Goal: Transaction & Acquisition: Purchase product/service

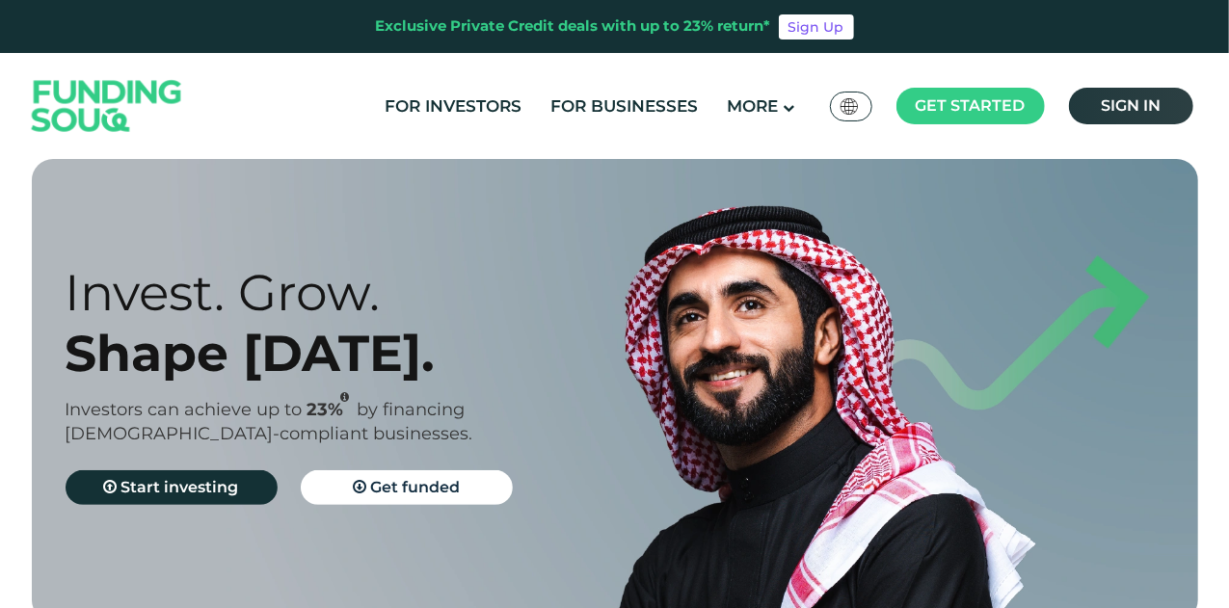
click at [1127, 106] on span "Sign in" at bounding box center [1130, 105] width 60 height 18
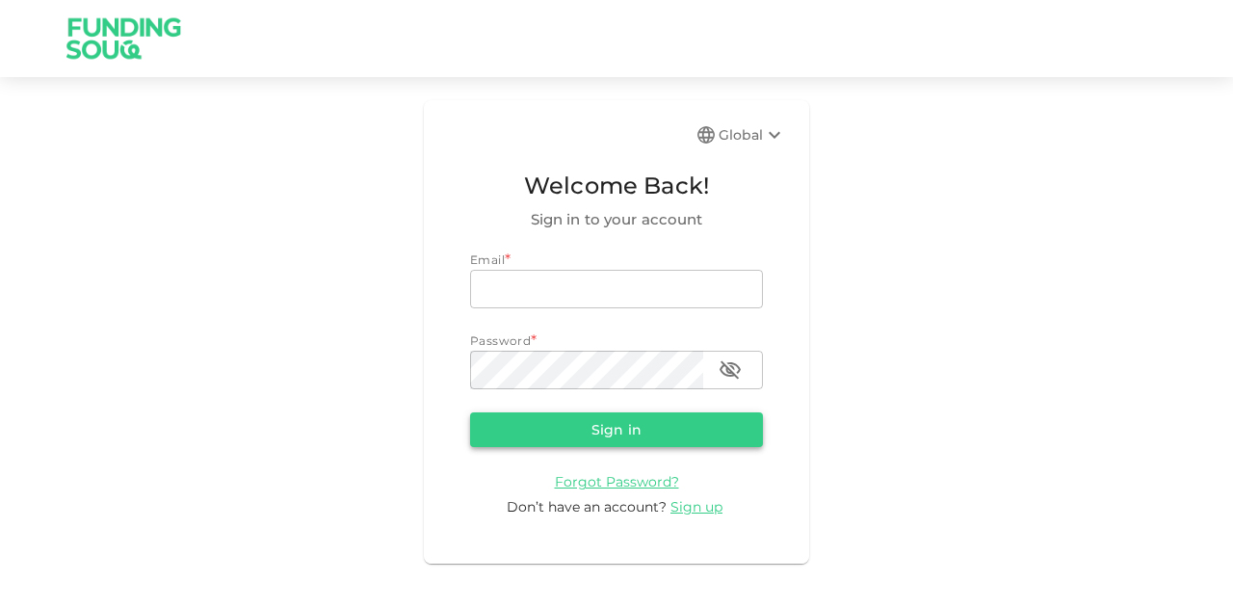
type input "[EMAIL_ADDRESS][PERSON_NAME][DOMAIN_NAME]"
click at [589, 420] on button "Sign in" at bounding box center [616, 429] width 293 height 35
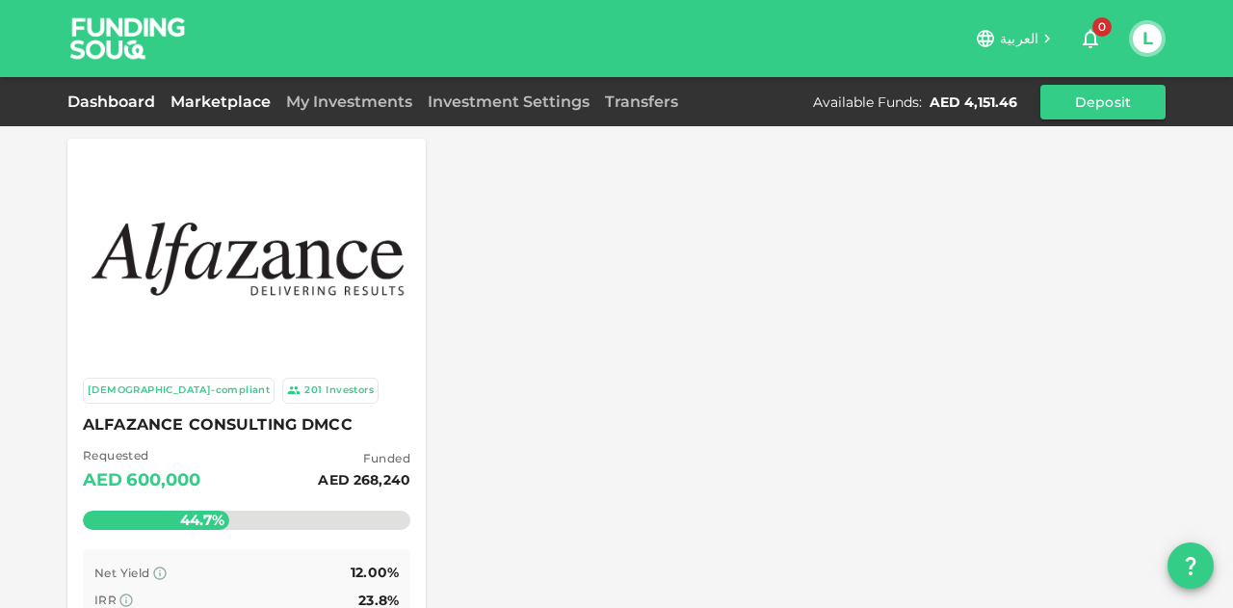
click at [100, 93] on link "Dashboard" at bounding box center [114, 102] width 95 height 18
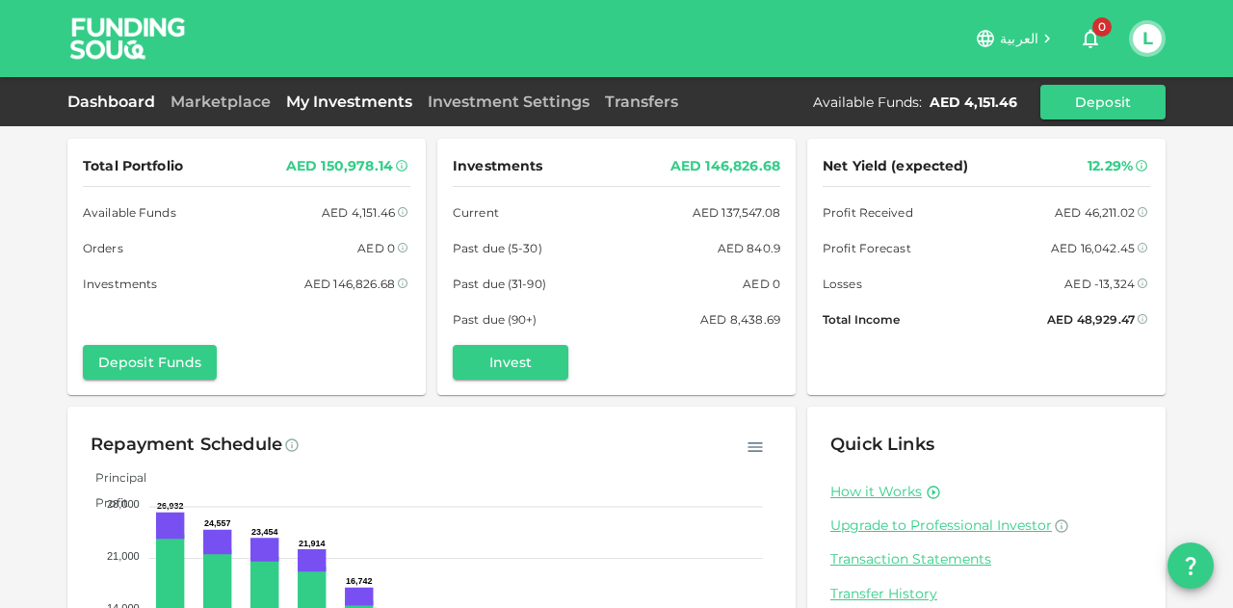
click at [370, 93] on link "My Investments" at bounding box center [349, 102] width 142 height 18
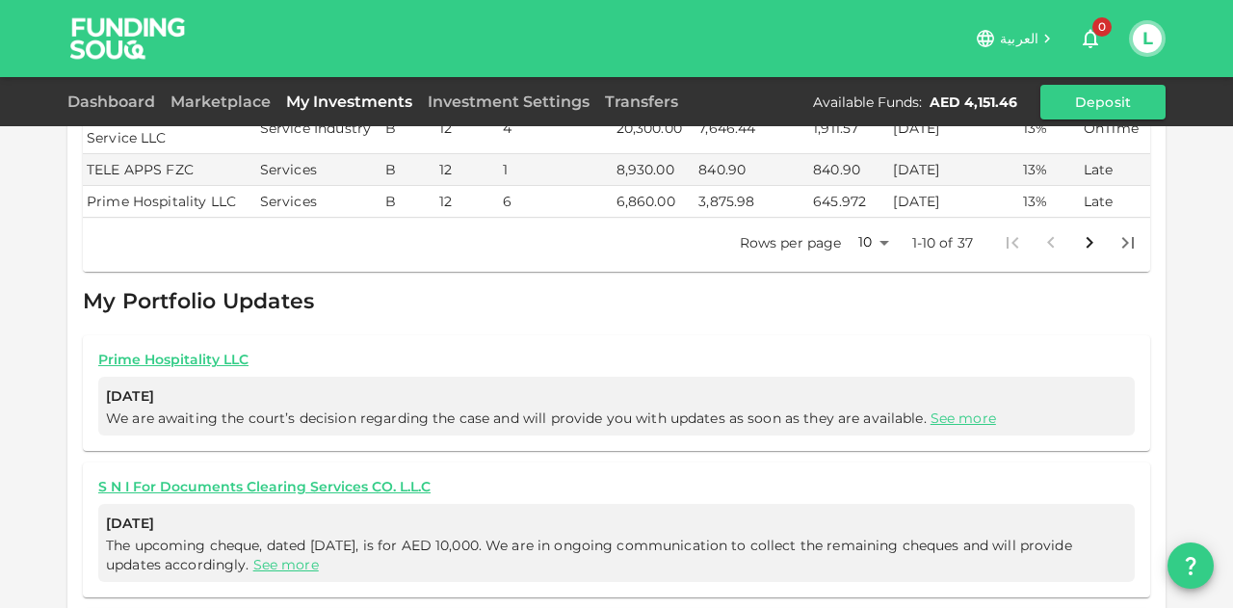
scroll to position [564, 0]
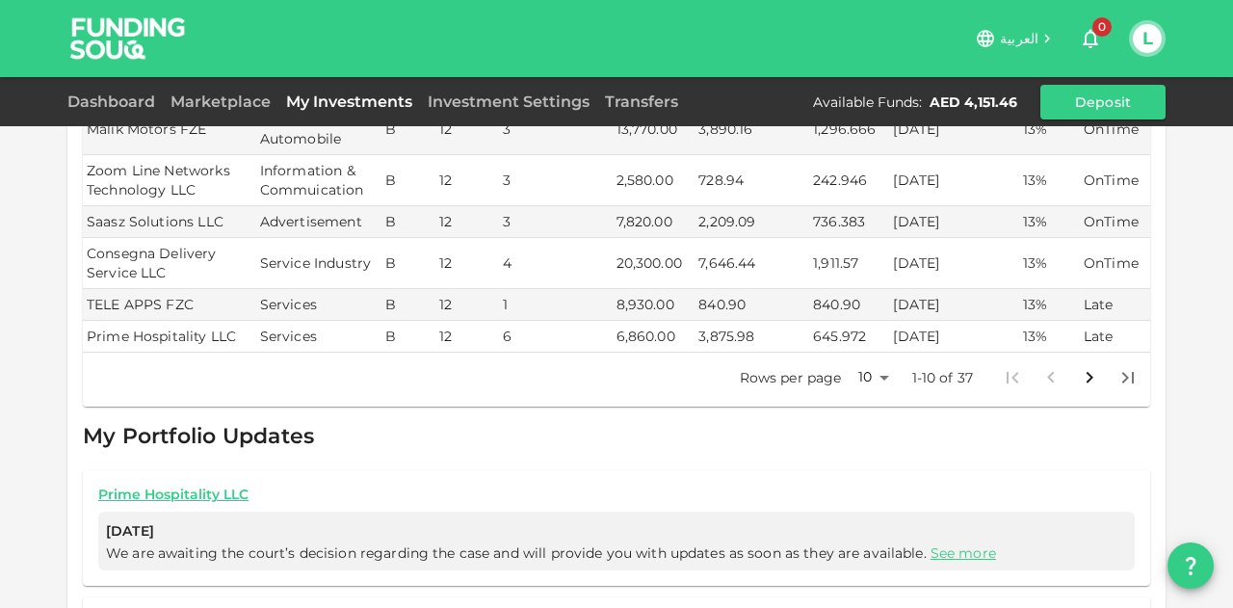
click at [856, 327] on body "العربية 0 L Dashboard Marketplace My Investments Investment Settings Transfers …" at bounding box center [616, 304] width 1233 height 608
click at [859, 427] on li "50" at bounding box center [866, 431] width 58 height 35
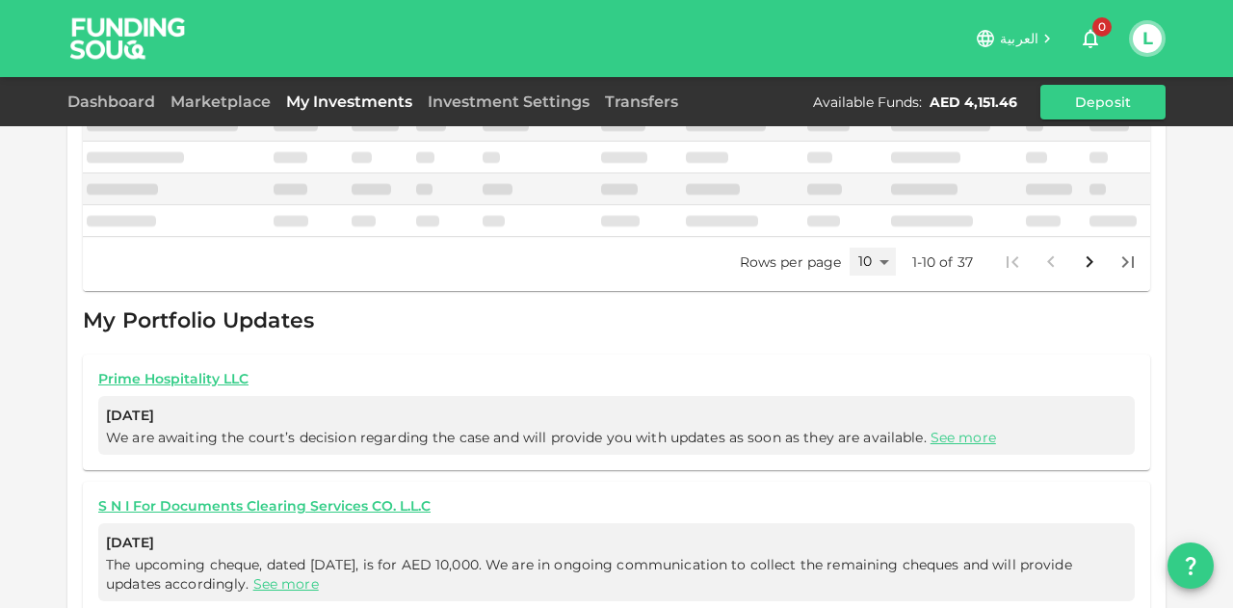
type input "50"
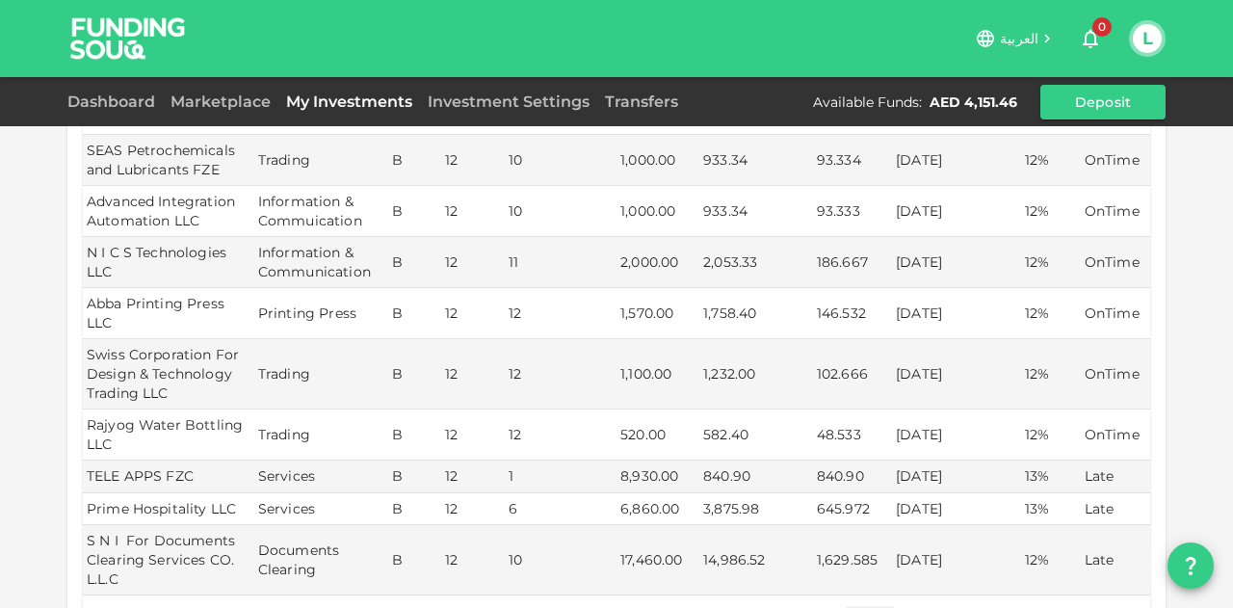
scroll to position [1836, 0]
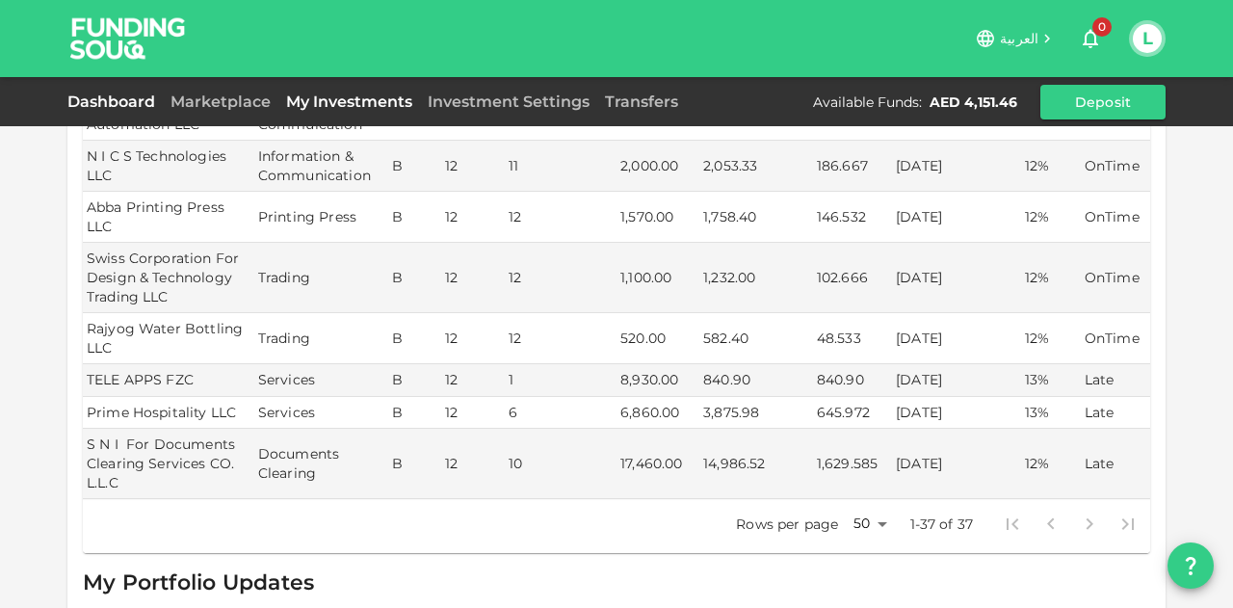
click at [124, 99] on link "Dashboard" at bounding box center [114, 102] width 95 height 18
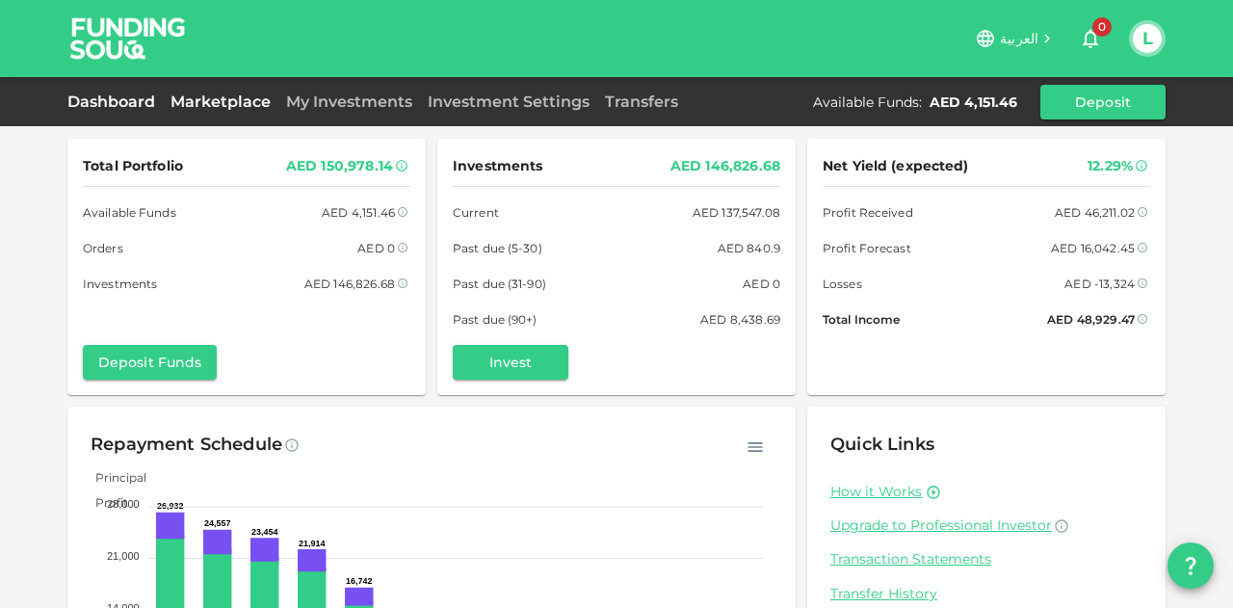
click at [227, 93] on link "Marketplace" at bounding box center [221, 102] width 116 height 18
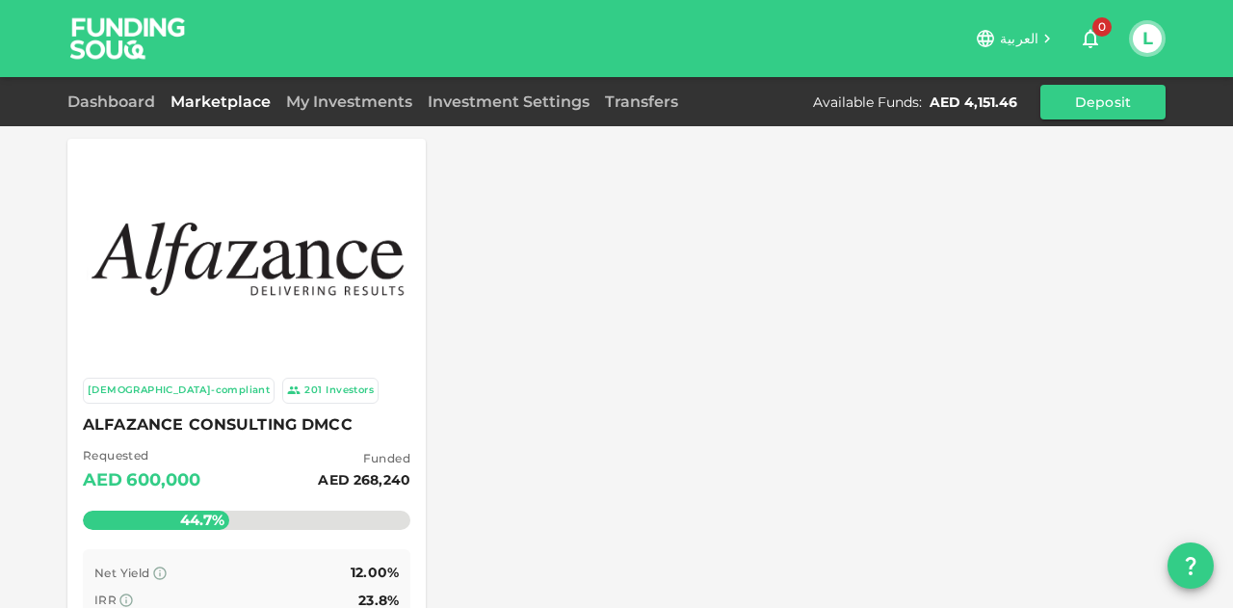
scroll to position [193, 0]
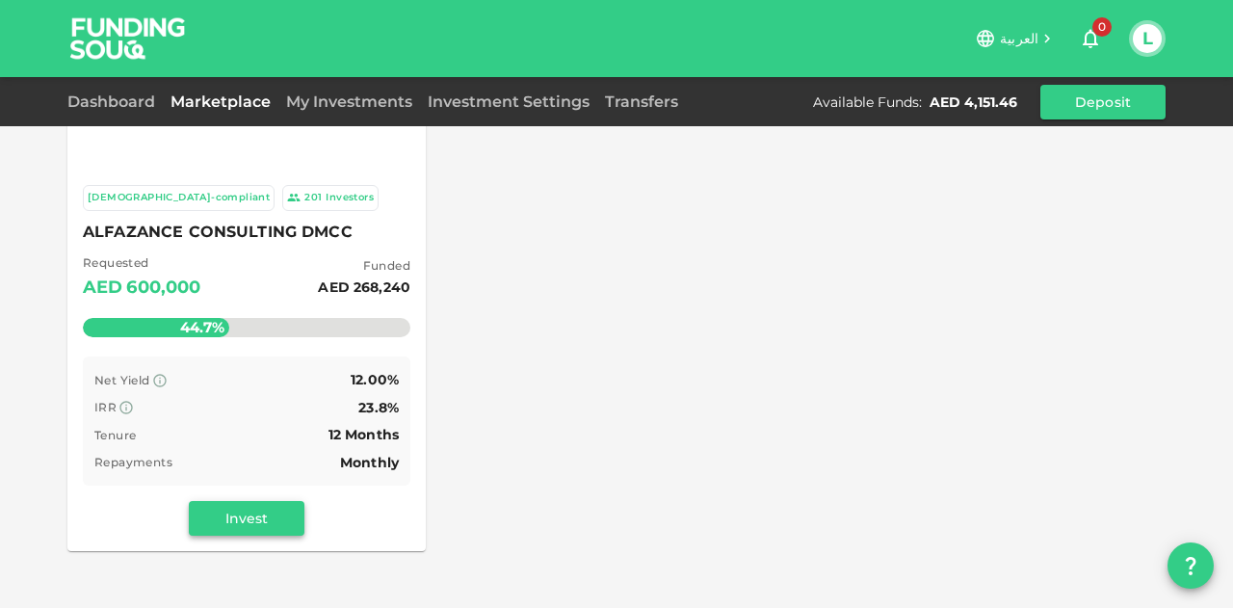
click at [264, 518] on button "Invest" at bounding box center [247, 518] width 116 height 35
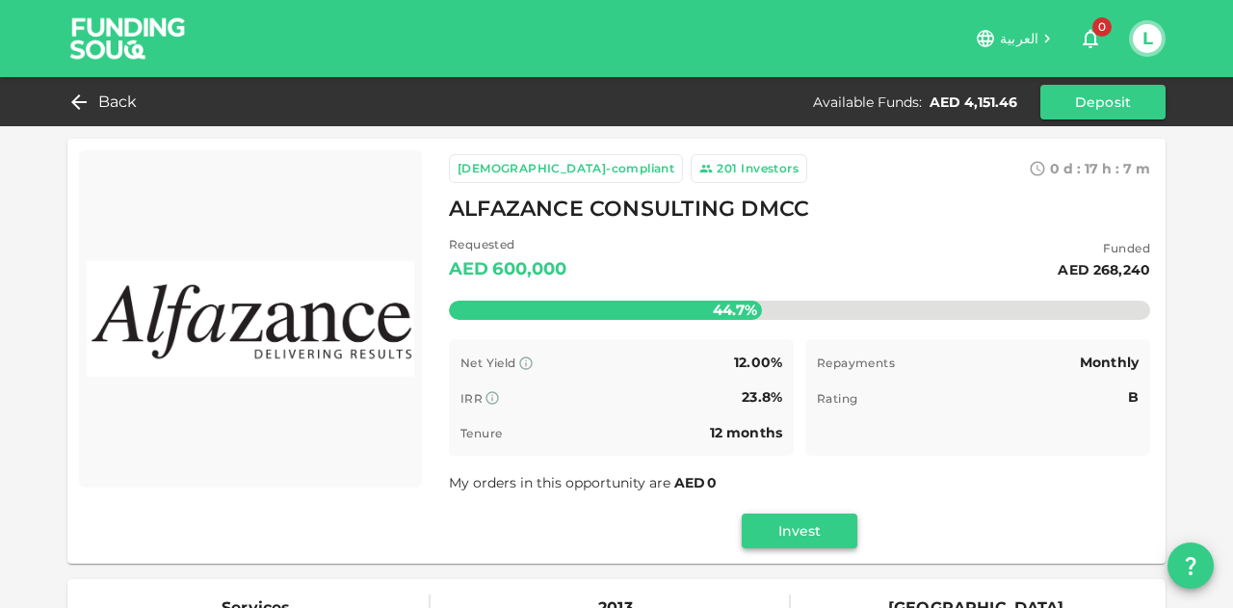
click at [788, 529] on button "Invest" at bounding box center [800, 531] width 116 height 35
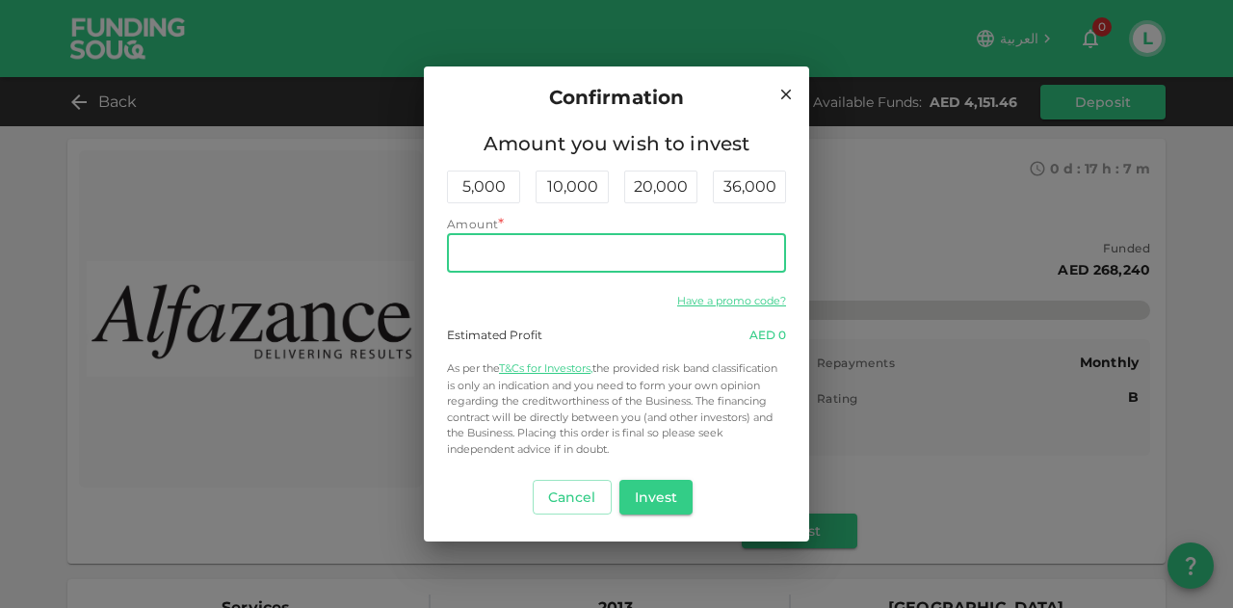
click at [567, 250] on input "Amount" at bounding box center [616, 253] width 339 height 39
type input "1,000"
click at [665, 508] on button "Invest" at bounding box center [657, 497] width 74 height 35
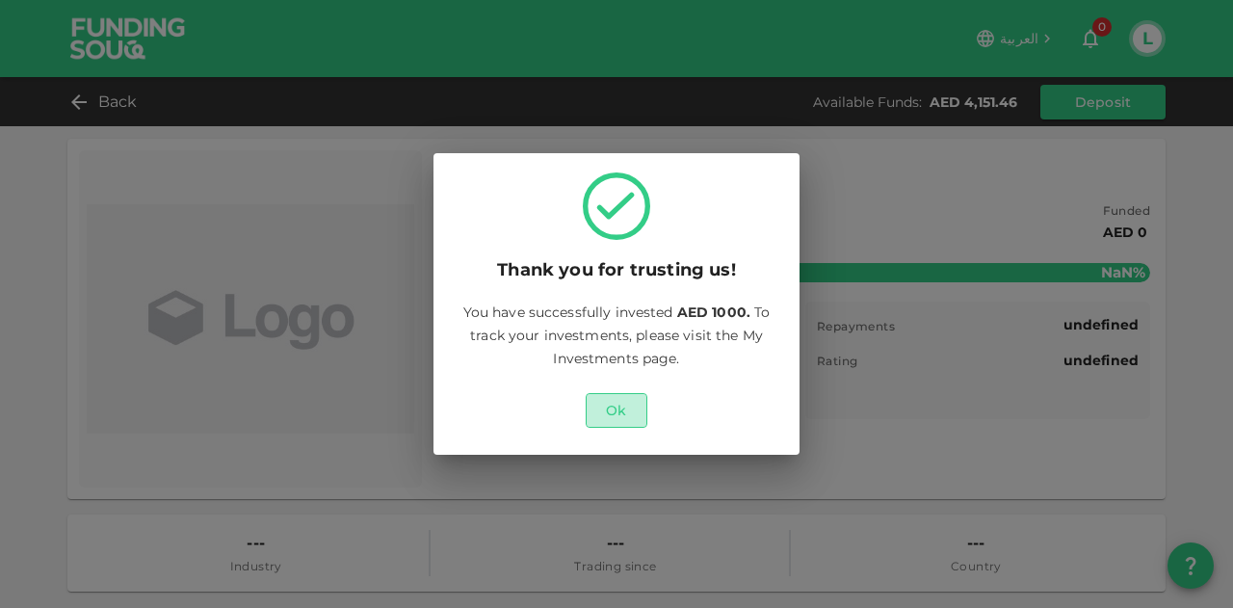
click at [612, 414] on button "Ok" at bounding box center [617, 410] width 62 height 35
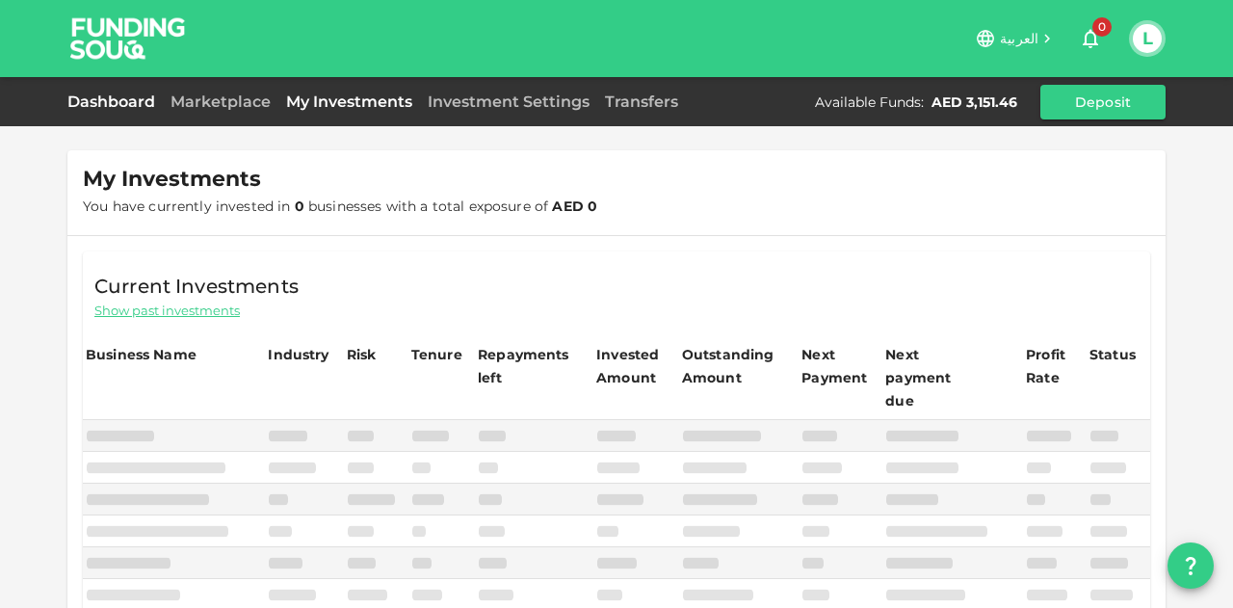
click at [150, 93] on link "Dashboard" at bounding box center [114, 102] width 95 height 18
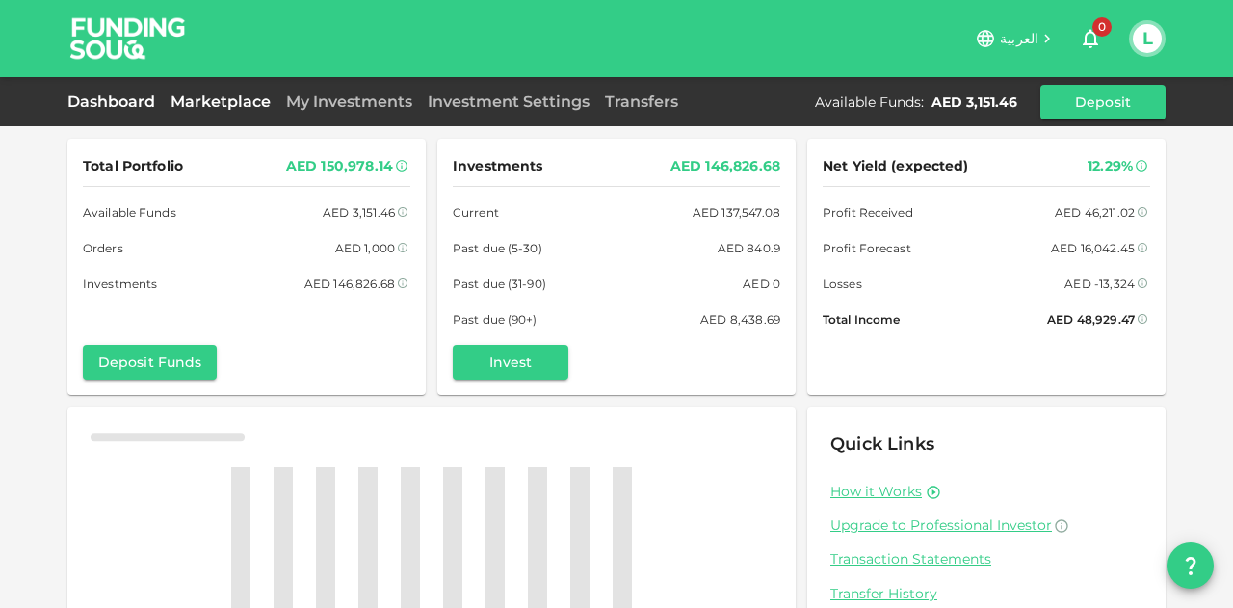
click at [182, 93] on link "Marketplace" at bounding box center [221, 102] width 116 height 18
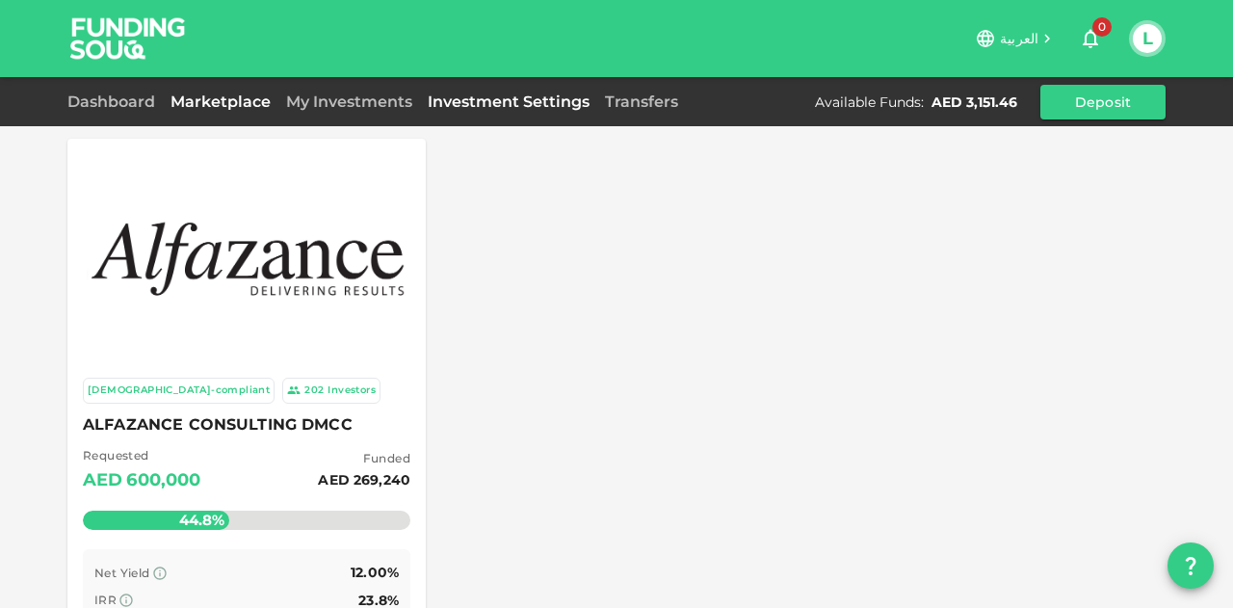
click at [491, 93] on link "Investment Settings" at bounding box center [508, 102] width 177 height 18
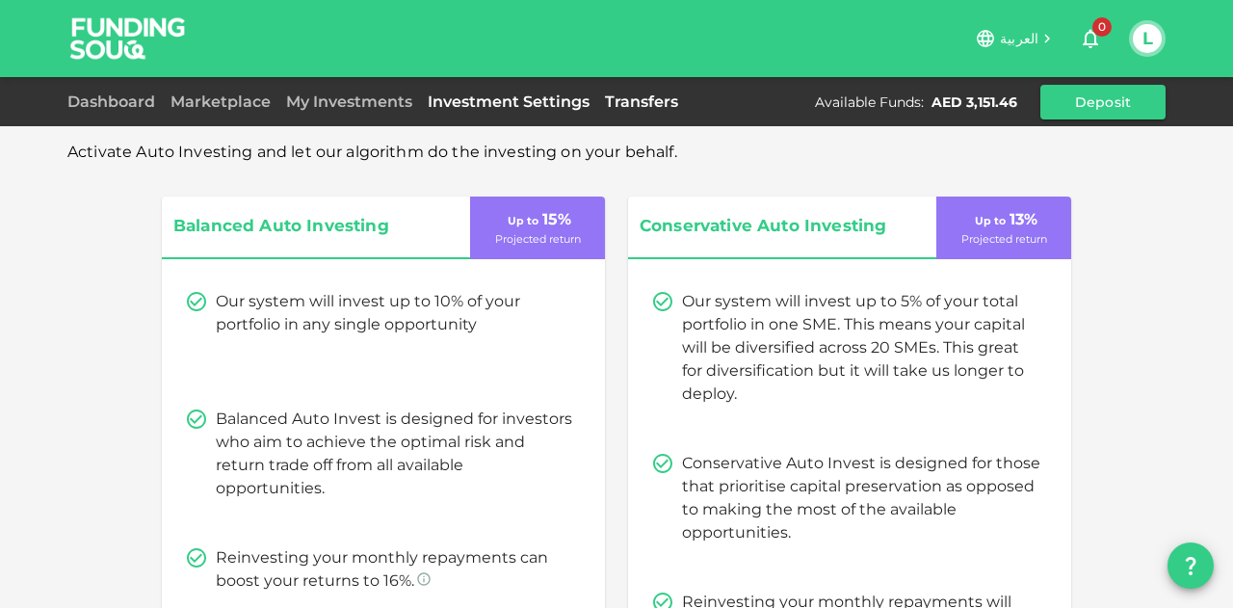
click at [636, 96] on link "Transfers" at bounding box center [641, 102] width 89 height 18
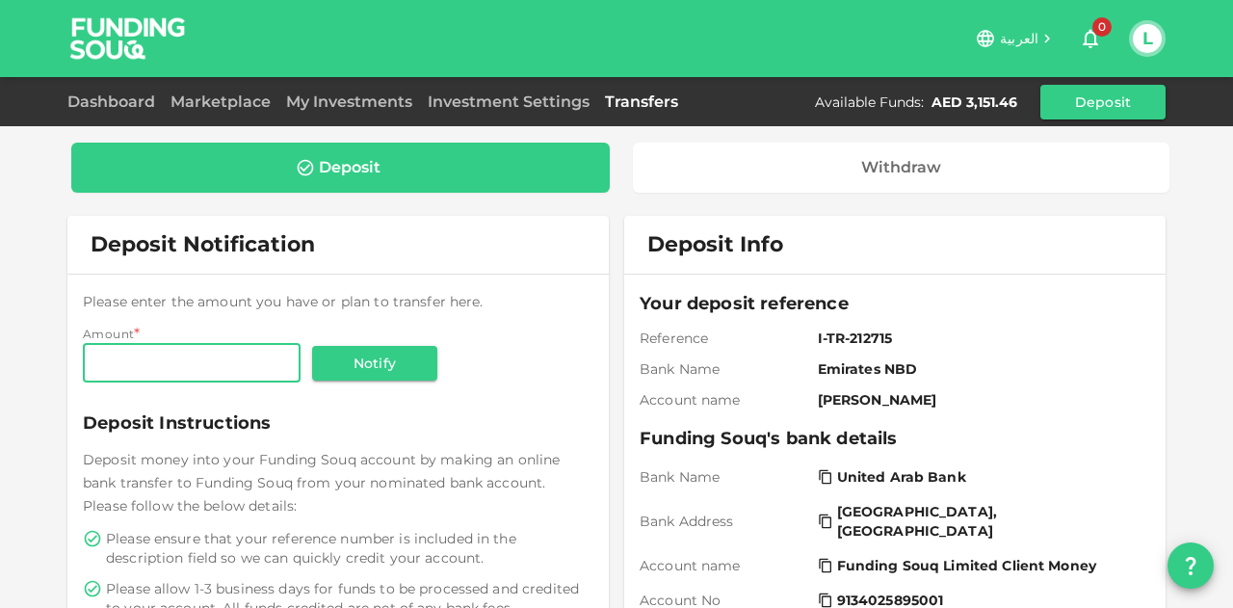
click at [112, 85] on div "Dashboard Marketplace My Investments Investment Settings Transfers Available Fu…" at bounding box center [616, 102] width 1099 height 35
click at [114, 86] on div "Dashboard Marketplace My Investments Investment Settings Transfers Available Fu…" at bounding box center [616, 102] width 1099 height 35
click at [115, 97] on link "Dashboard" at bounding box center [114, 102] width 95 height 18
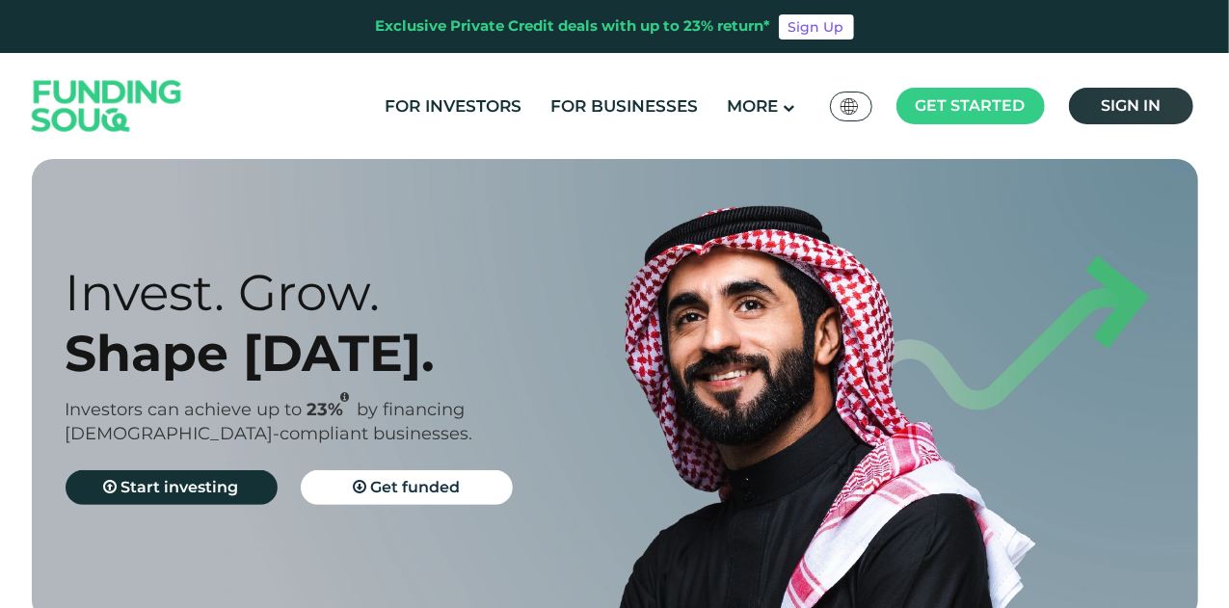
click at [1107, 107] on span "Sign in" at bounding box center [1130, 105] width 60 height 18
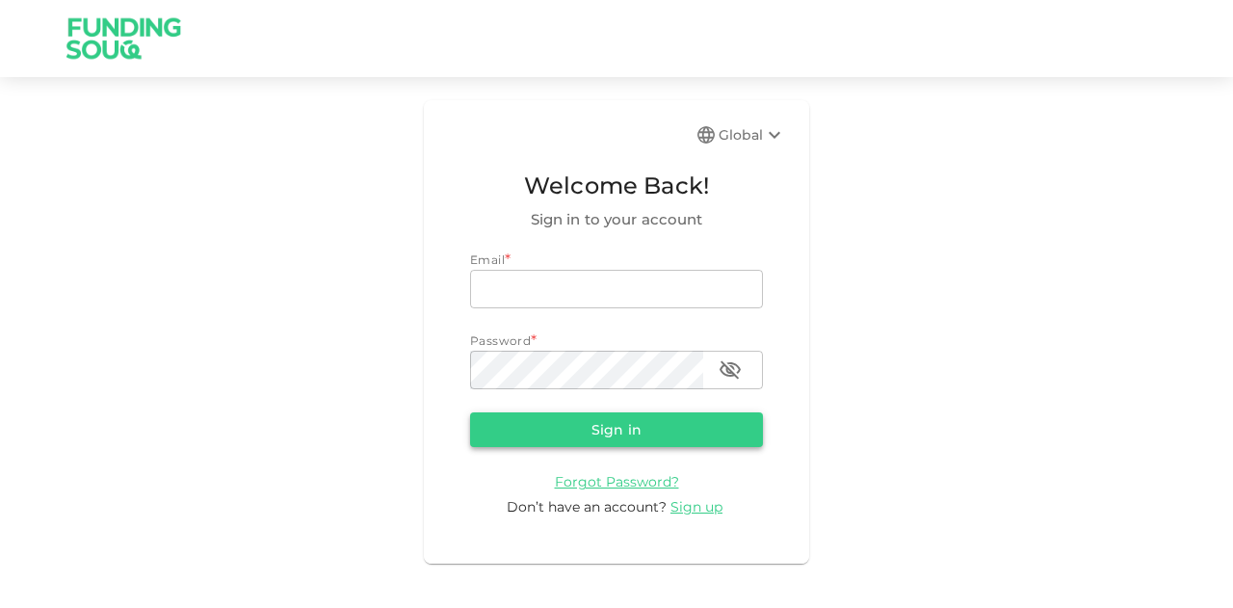
type input "[EMAIL_ADDRESS][PERSON_NAME][DOMAIN_NAME]"
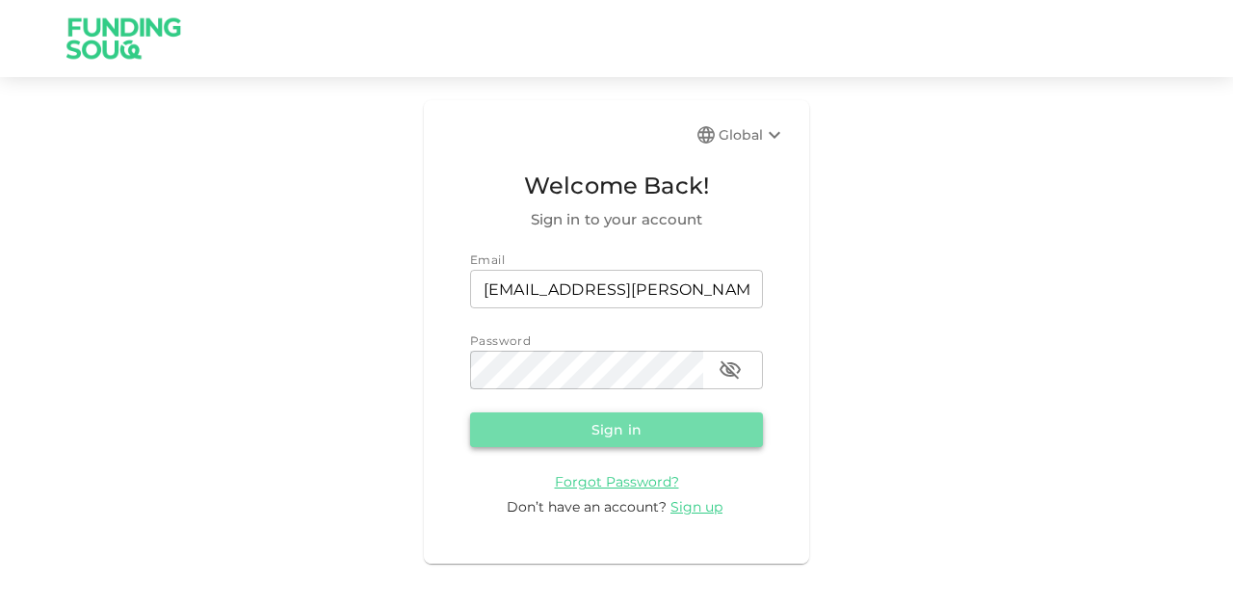
click at [514, 444] on button "Sign in" at bounding box center [616, 429] width 293 height 35
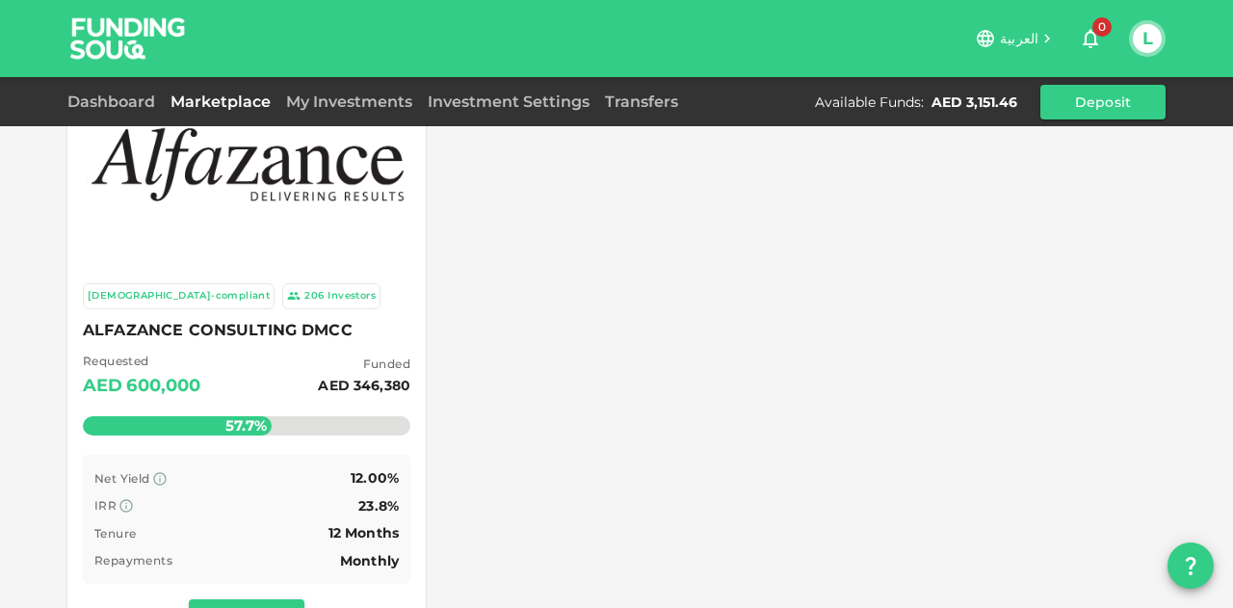
scroll to position [289, 0]
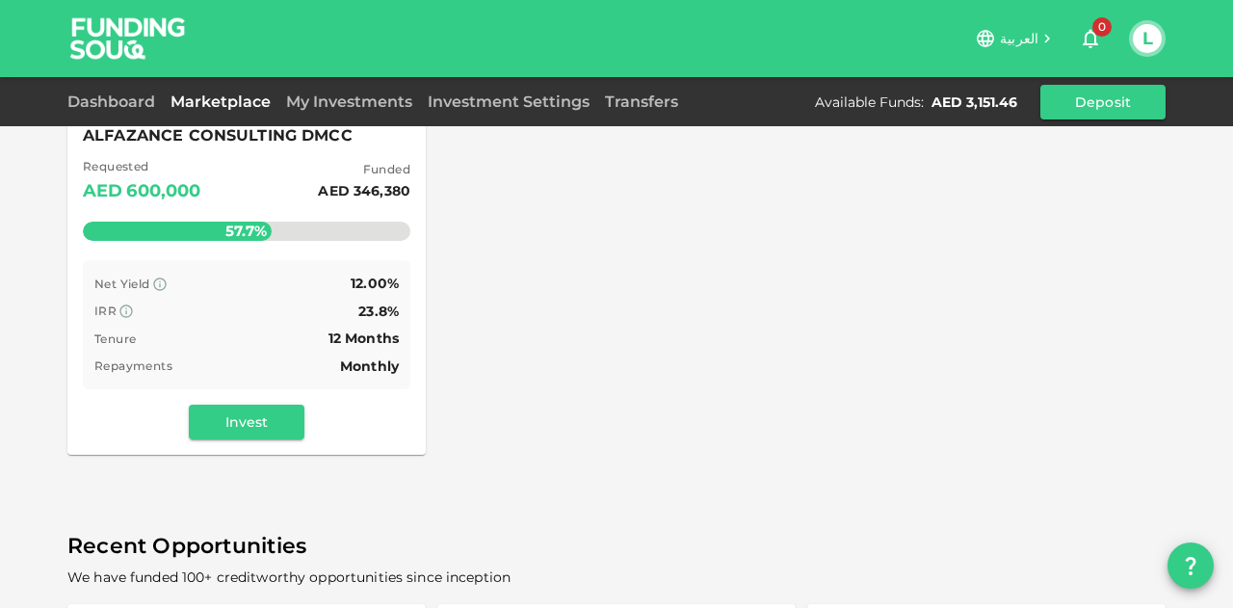
click at [256, 302] on div "IRR 23.8%" at bounding box center [246, 312] width 305 height 24
